Goal: Task Accomplishment & Management: Manage account settings

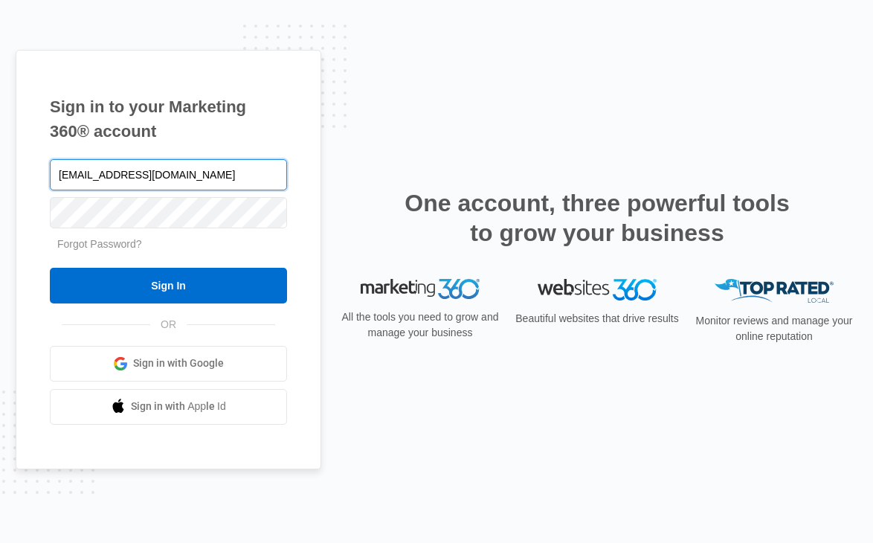
type input "[EMAIL_ADDRESS][DOMAIN_NAME]"
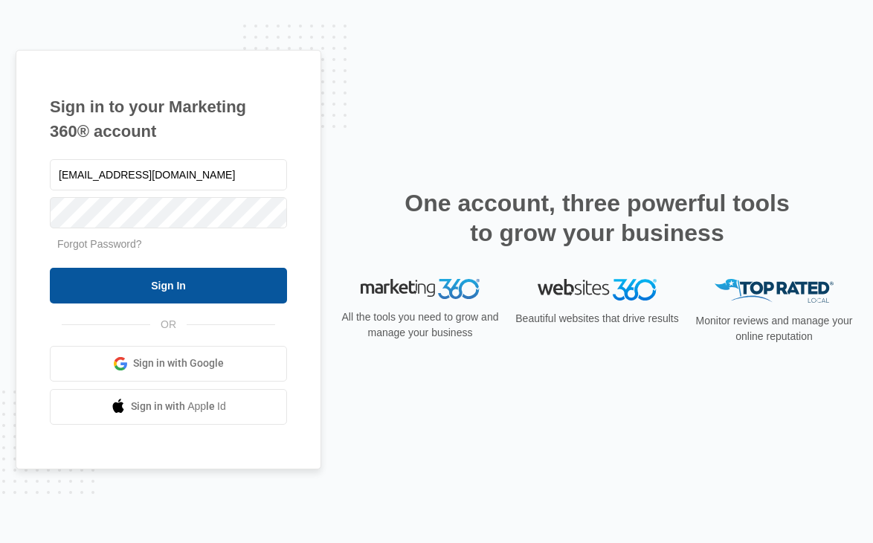
click at [167, 298] on input "Sign In" at bounding box center [168, 286] width 237 height 36
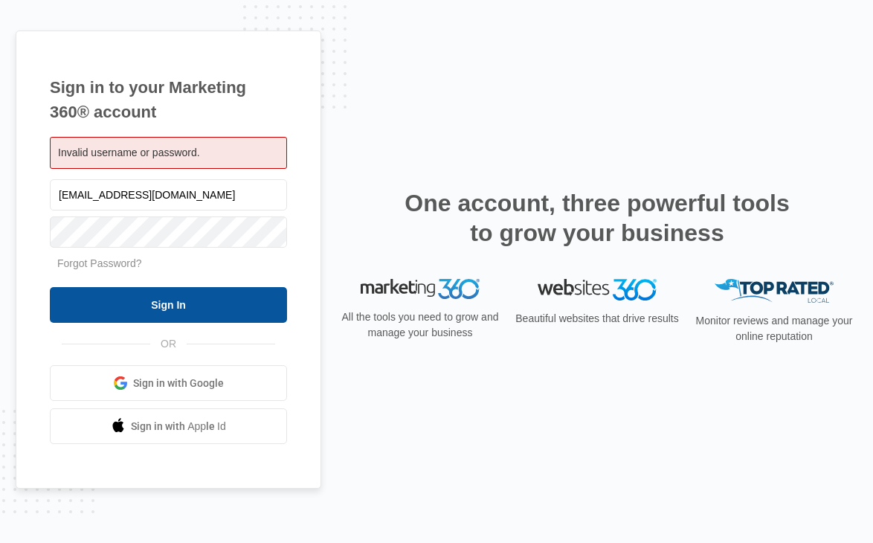
click at [156, 307] on input "Sign In" at bounding box center [168, 305] width 237 height 36
click at [142, 312] on input "Sign In" at bounding box center [168, 305] width 237 height 36
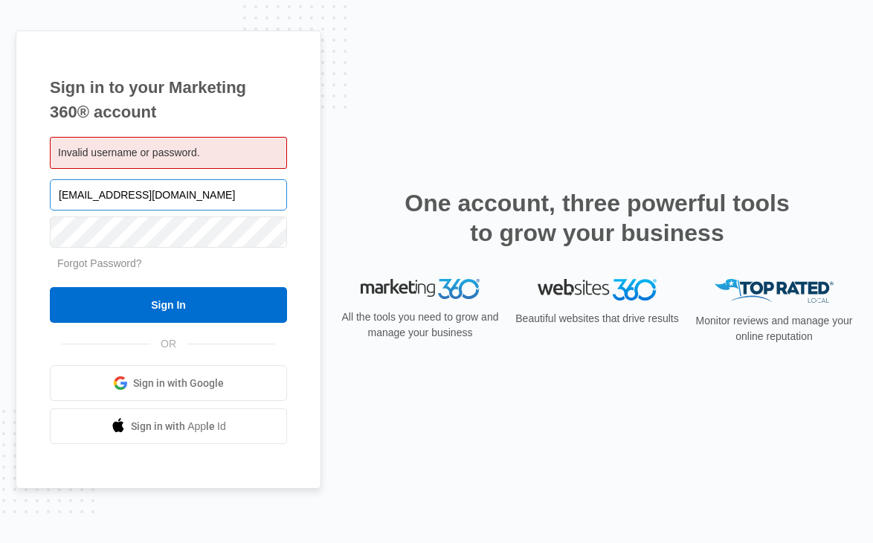
click at [146, 195] on input "[EMAIL_ADDRESS][DOMAIN_NAME]" at bounding box center [168, 194] width 237 height 31
type input "amyhughescm@icloud.com"
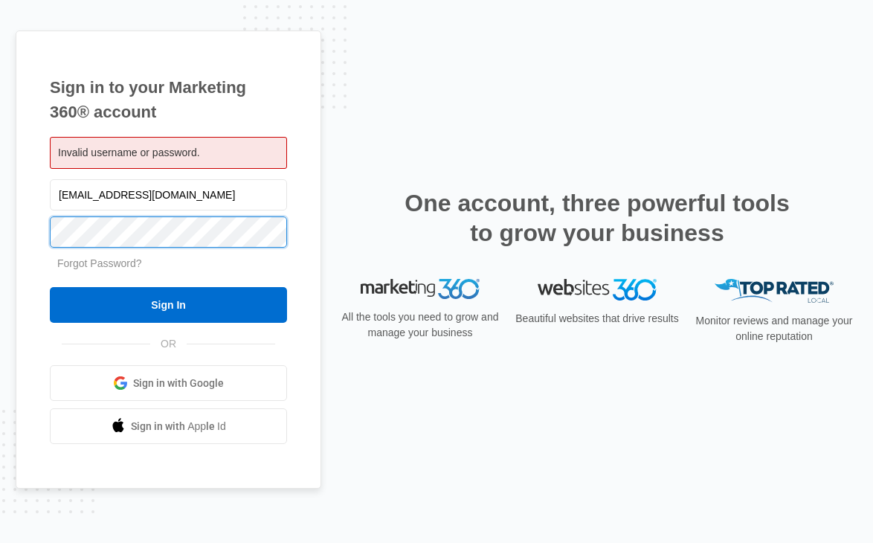
click at [50, 287] on input "Sign In" at bounding box center [168, 305] width 237 height 36
